Goal: Task Accomplishment & Management: Manage account settings

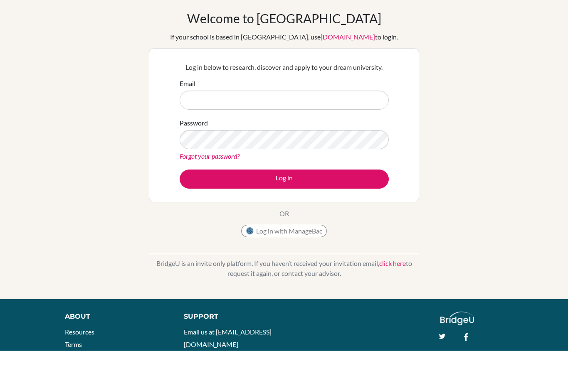
click at [388, 290] on link "click here" at bounding box center [392, 294] width 27 height 8
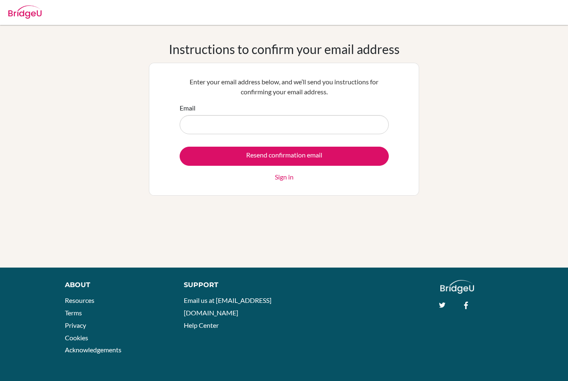
click at [34, 19] on div at bounding box center [24, 10] width 33 height 25
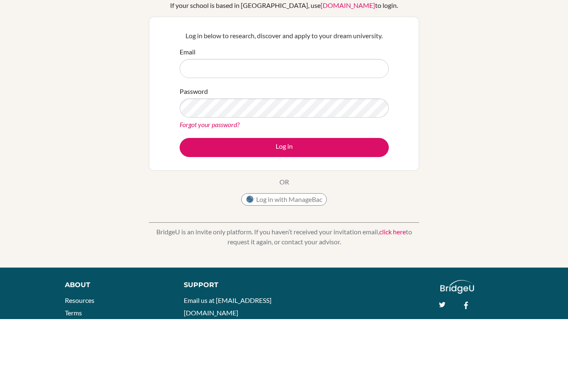
click at [384, 233] on div "Welcome to BridgeU If your school is based in China, use app.bridge-u.com.cn to…" at bounding box center [284, 178] width 270 height 272
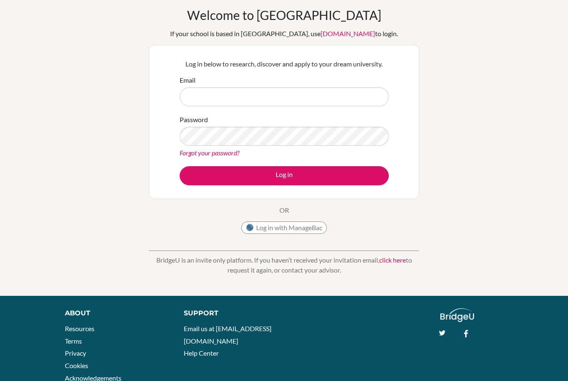
drag, startPoint x: 400, startPoint y: 263, endPoint x: 399, endPoint y: 256, distance: 7.9
click at [400, 263] on link "click here" at bounding box center [392, 260] width 27 height 8
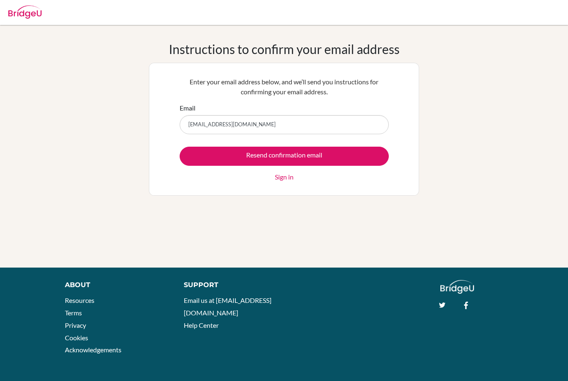
type input "akababulut@gmail.com"
click at [284, 156] on input "Resend confirmation email" at bounding box center [283, 156] width 209 height 19
